Goal: Task Accomplishment & Management: Manage account settings

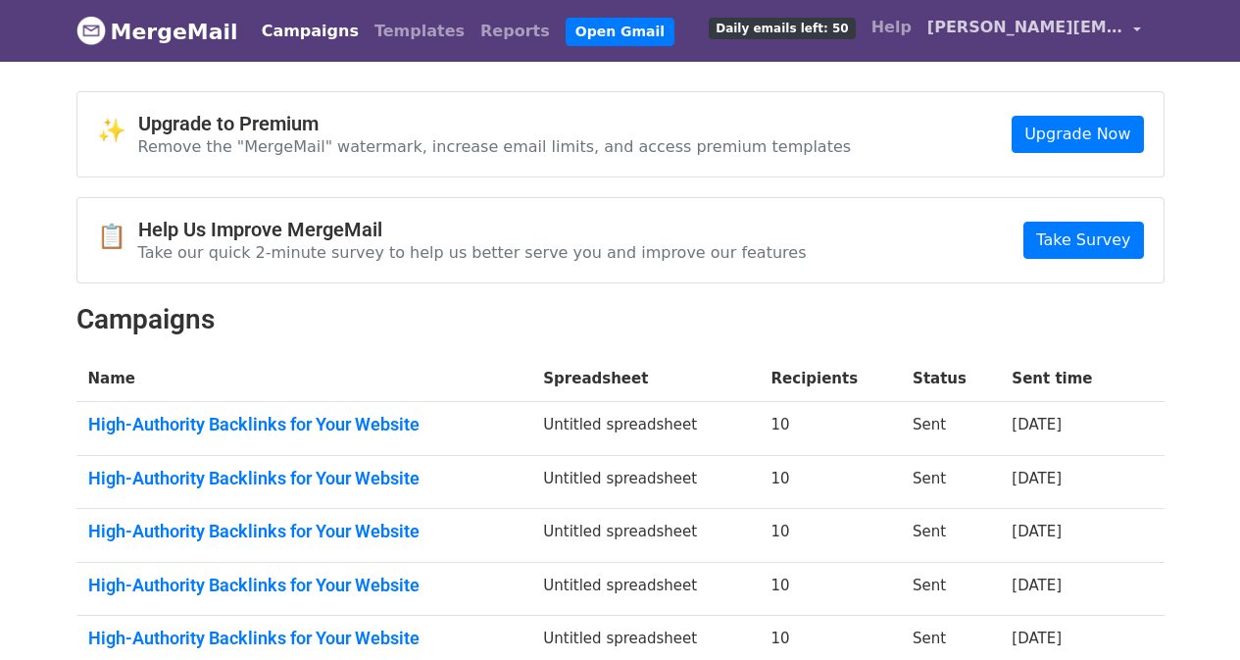
click at [1039, 29] on span "[PERSON_NAME][EMAIL_ADDRESS][DOMAIN_NAME]" at bounding box center [1025, 28] width 196 height 24
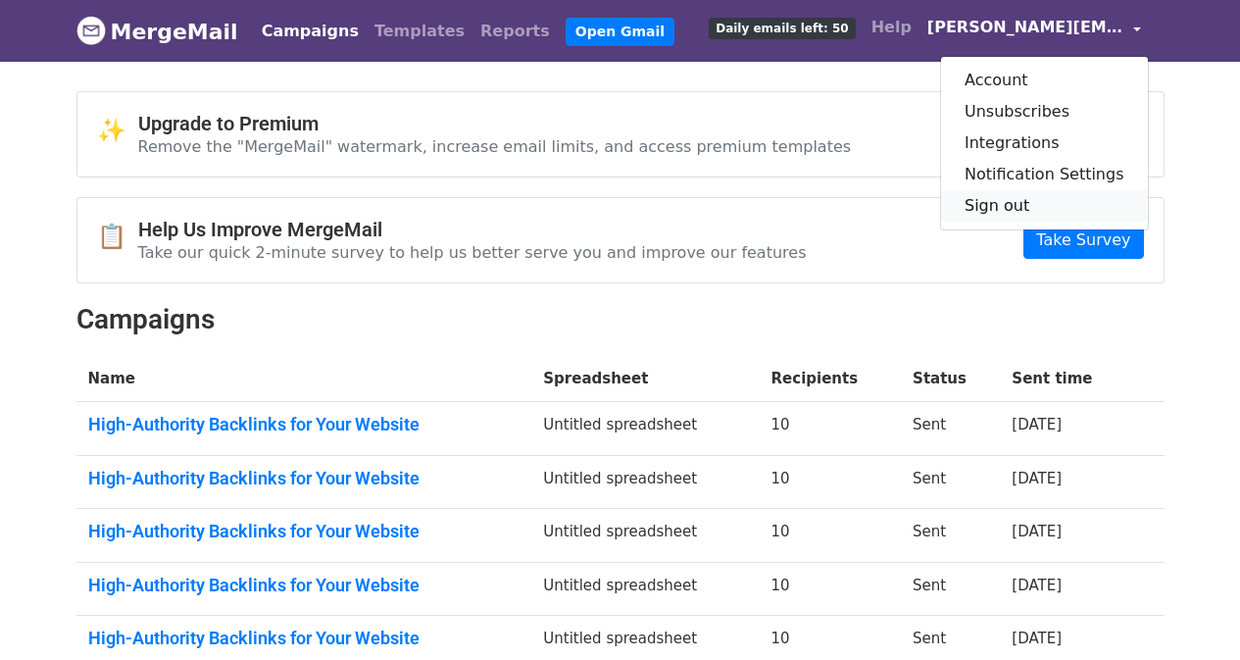
click at [1037, 202] on link "Sign out" at bounding box center [1044, 205] width 207 height 31
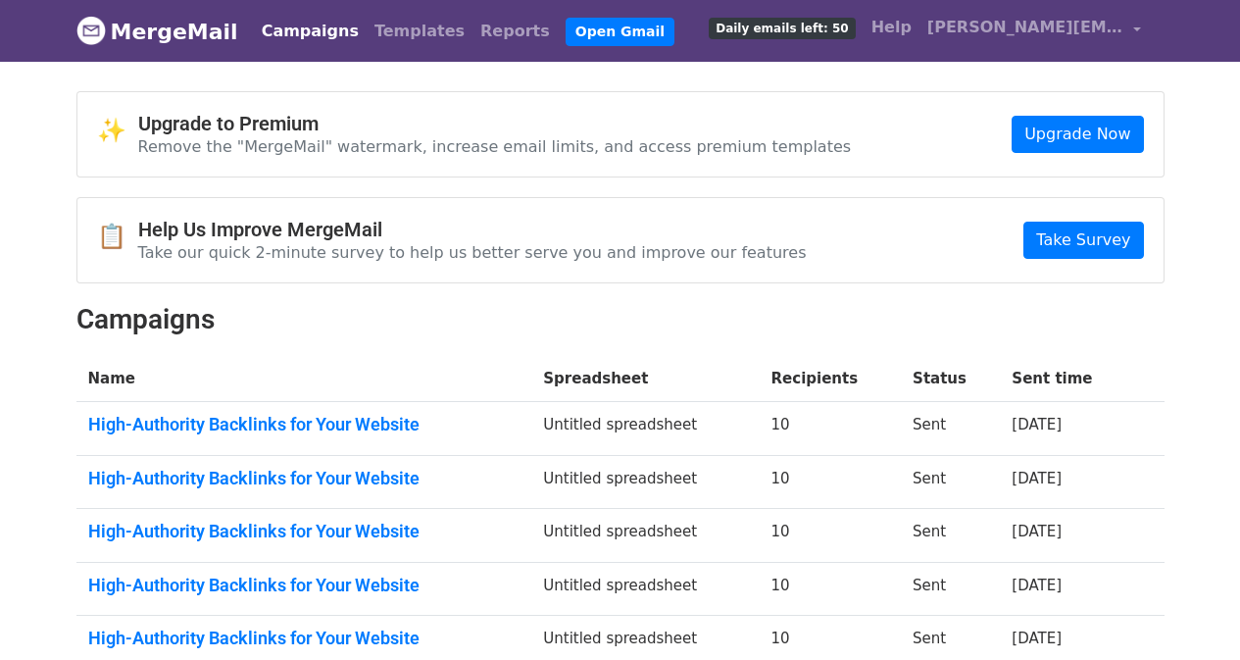
click at [544, 51] on div "Campaigns Templates Reports Open Gmail Daily emails left: 50 Help ethan.content…" at bounding box center [696, 31] width 905 height 46
click at [573, 24] on link "Open Gmail" at bounding box center [619, 32] width 109 height 28
